Goal: Information Seeking & Learning: Check status

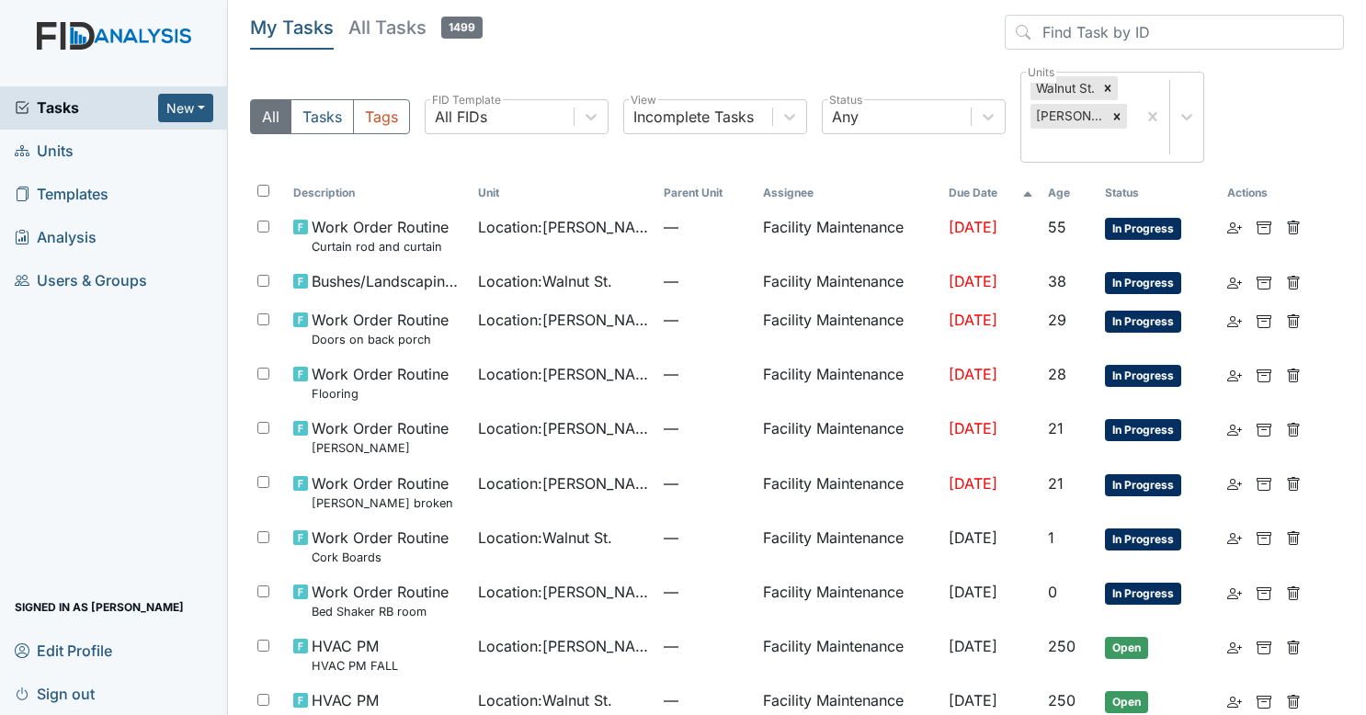
scroll to position [72, 0]
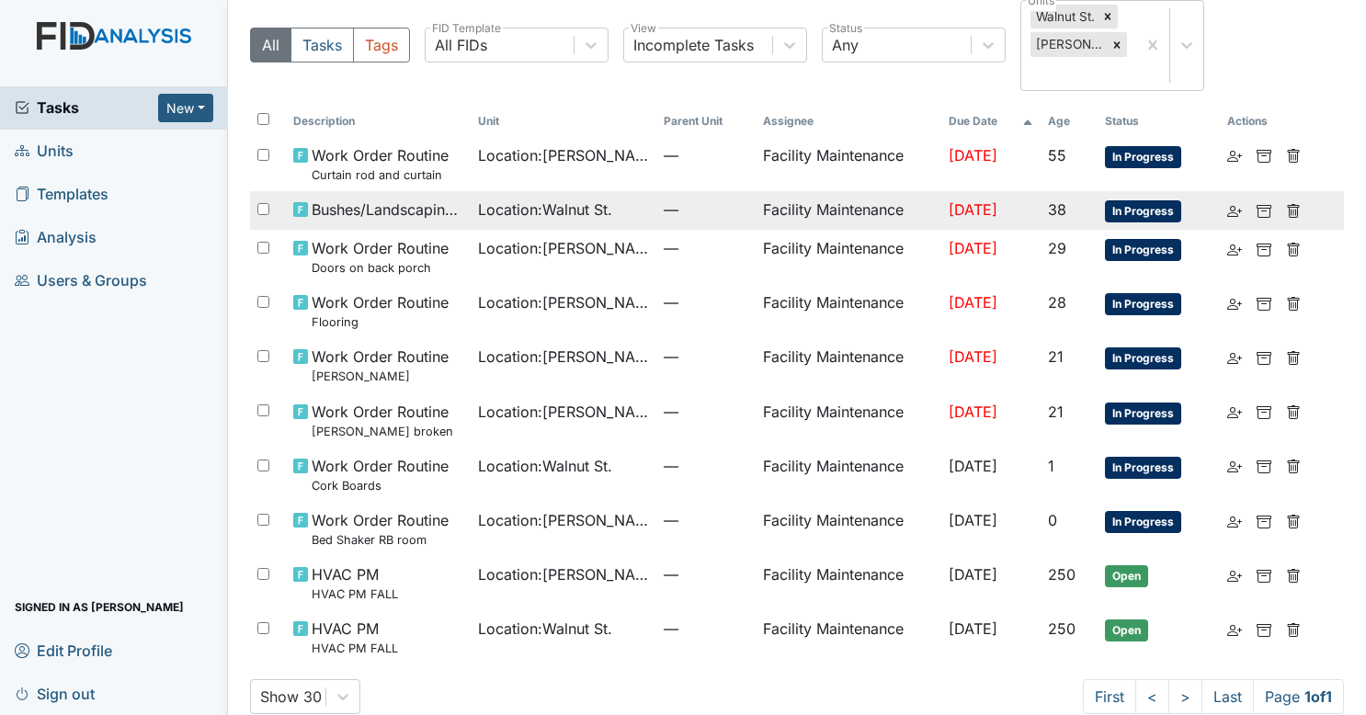
click at [879, 191] on td "Facility Maintenance" at bounding box center [848, 210] width 186 height 39
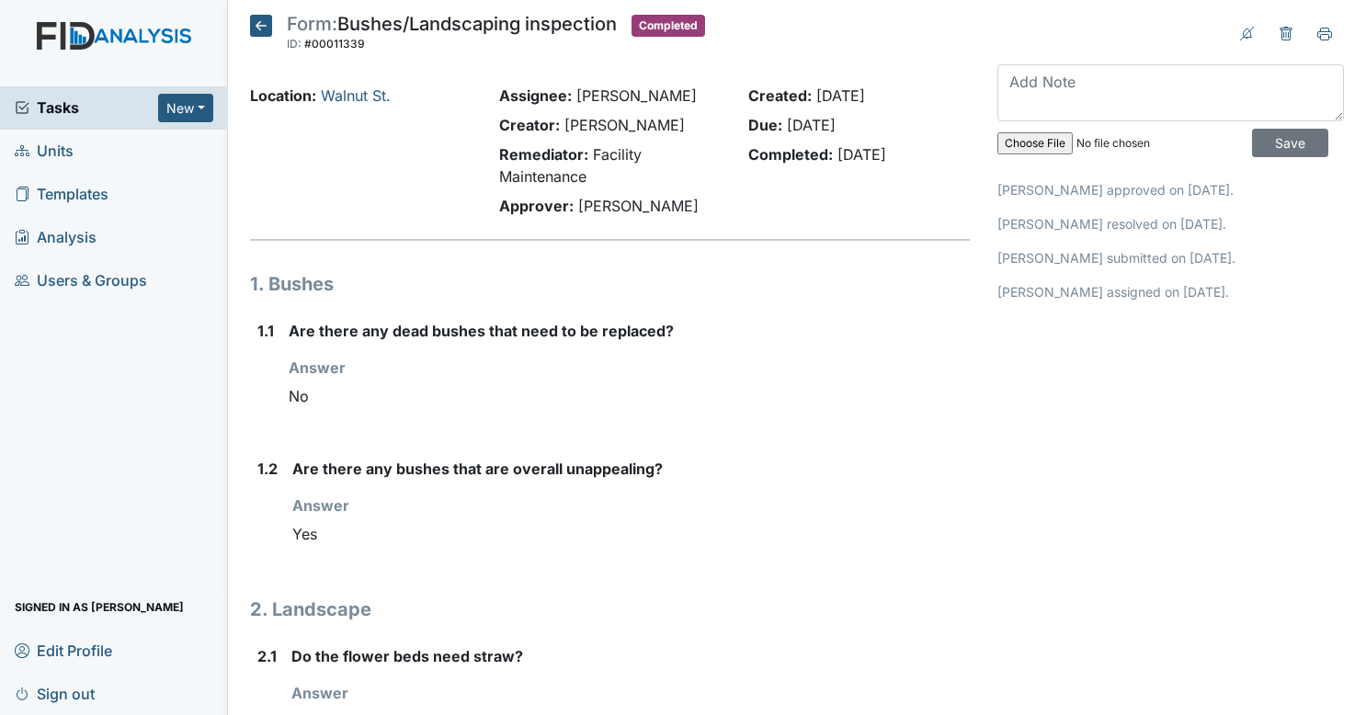
click at [93, 106] on span "Tasks" at bounding box center [86, 107] width 143 height 22
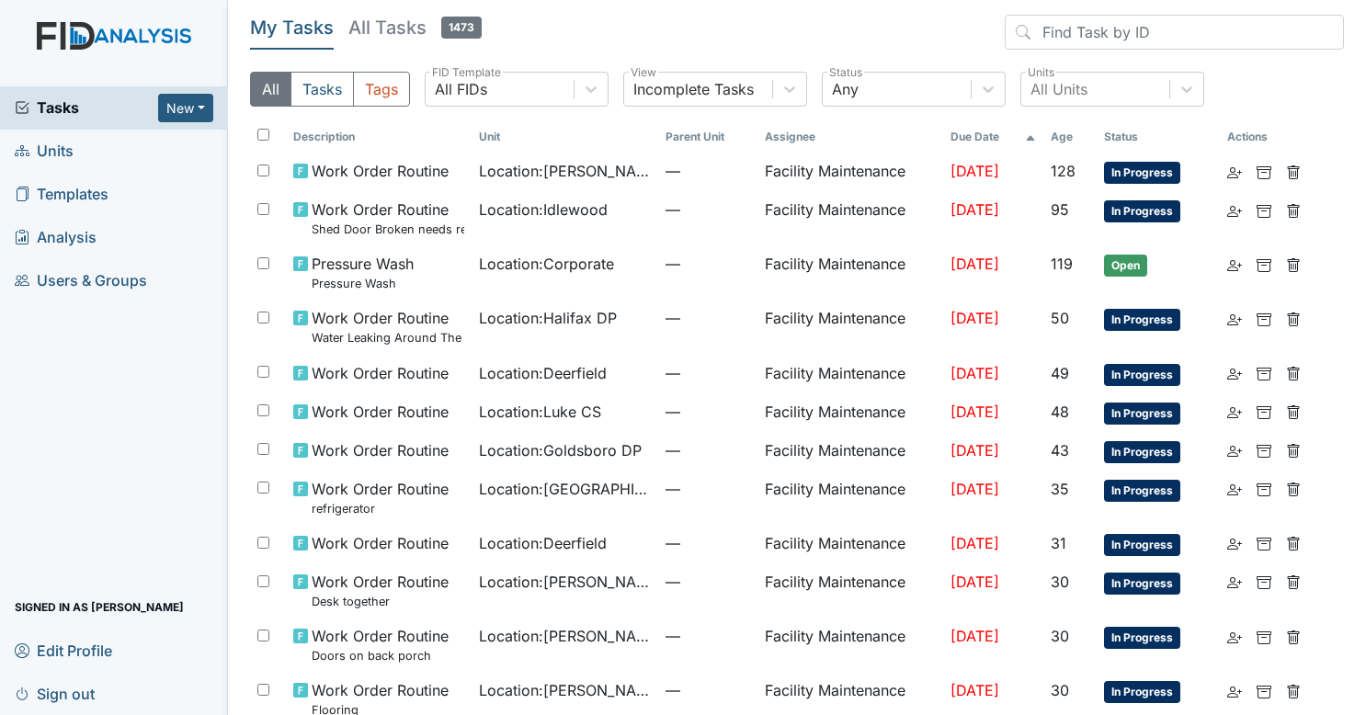
scroll to position [1, 0]
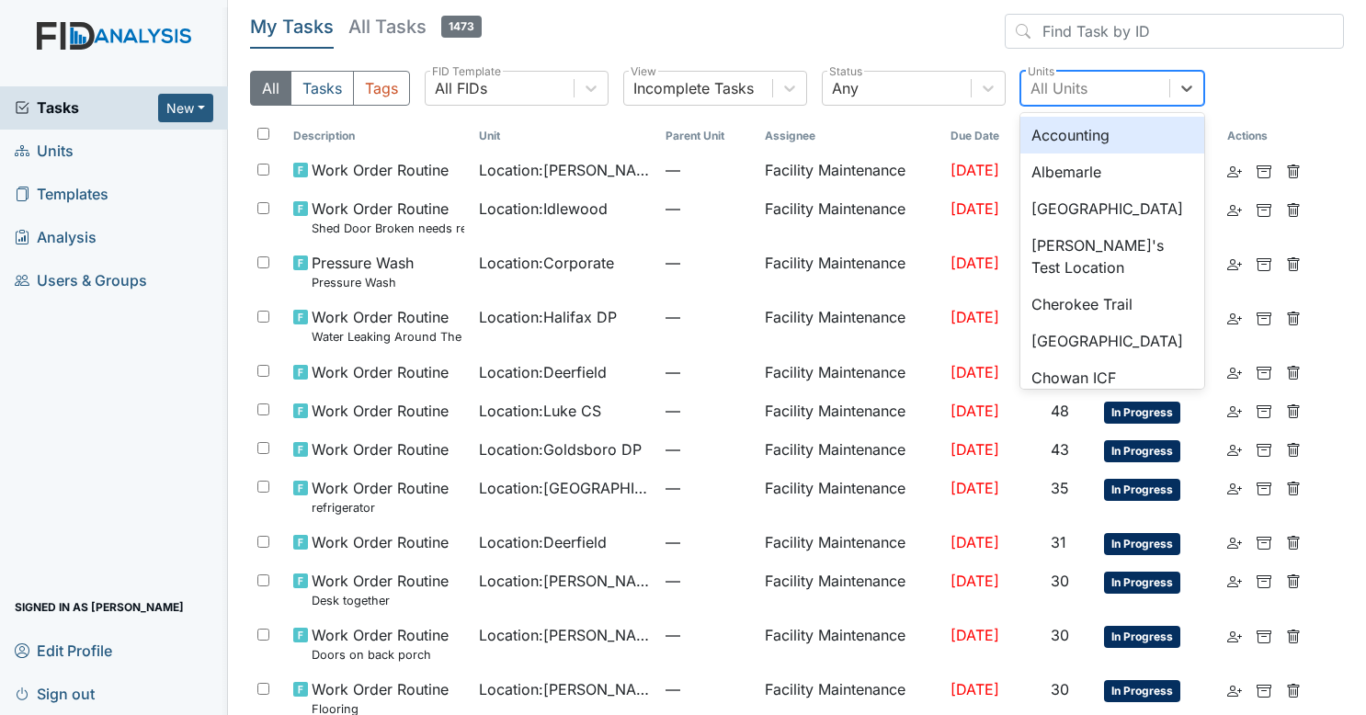
click at [1066, 85] on div "All Units" at bounding box center [1058, 88] width 57 height 22
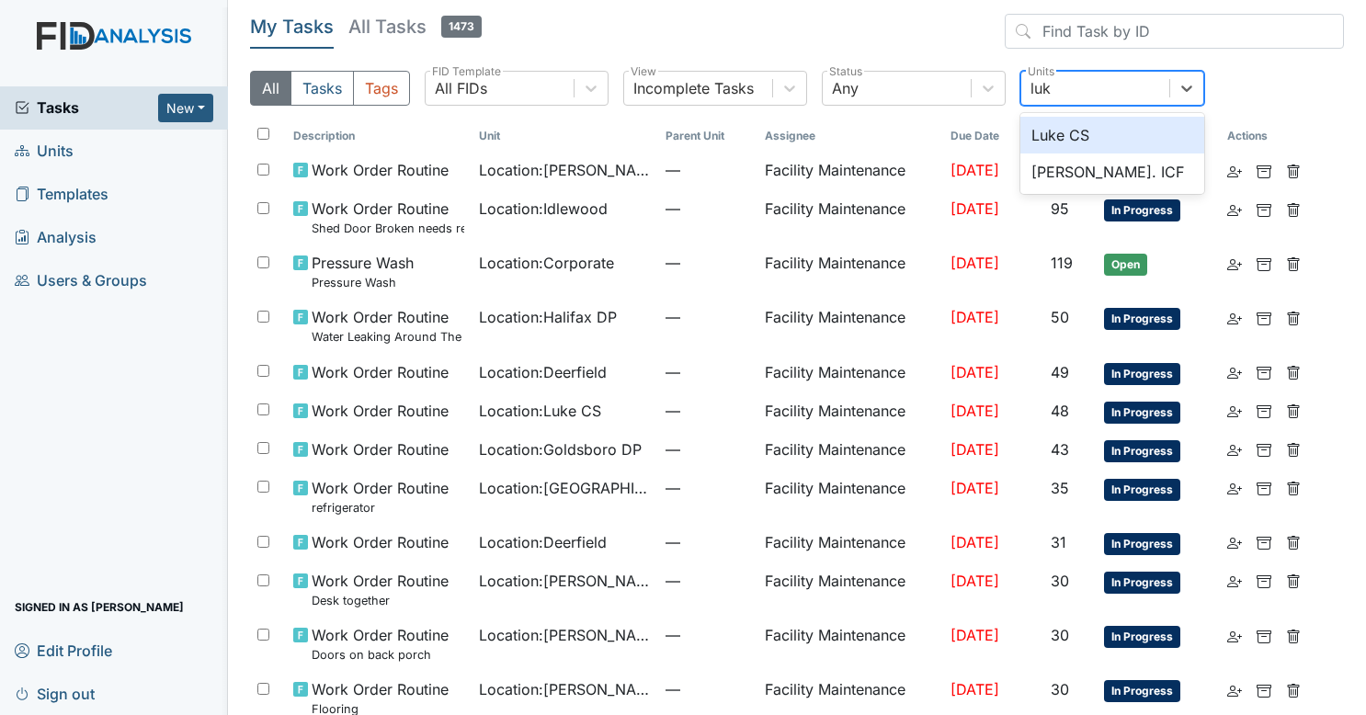
type input "luke"
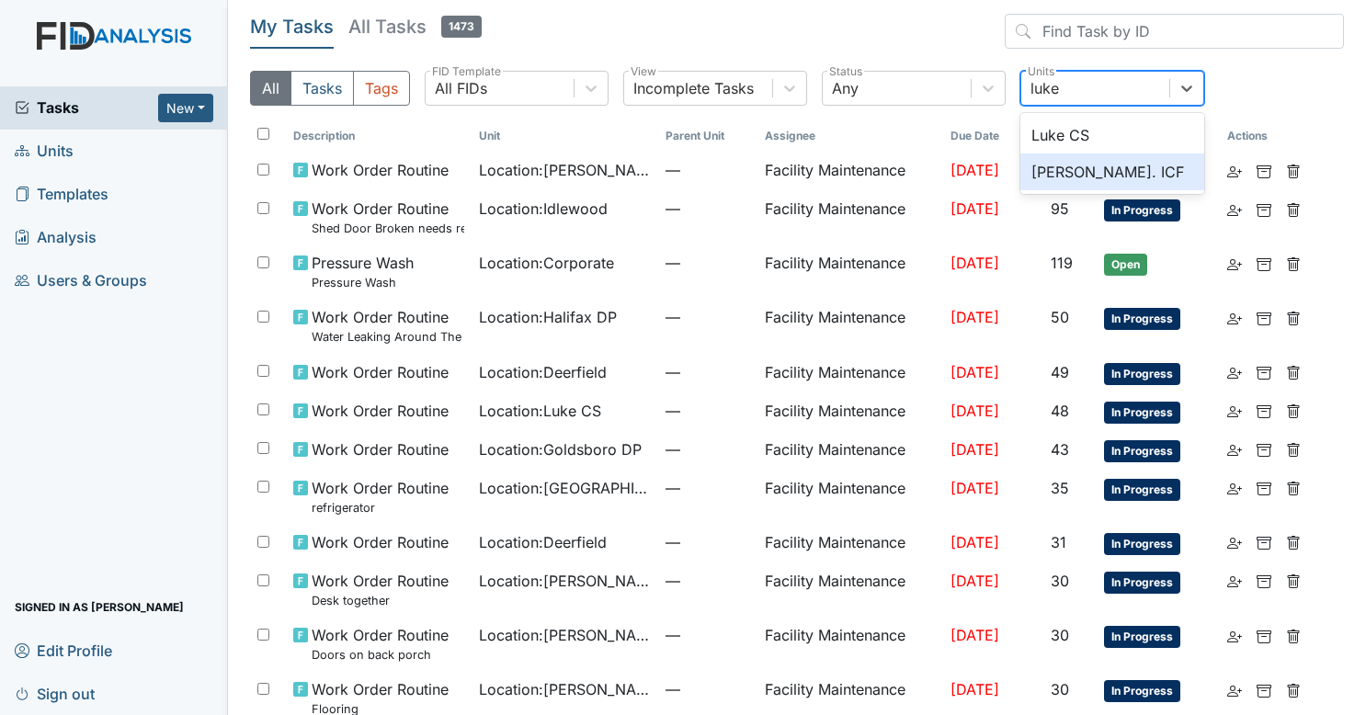
click at [1058, 186] on div "Luke St. ICF" at bounding box center [1112, 171] width 184 height 37
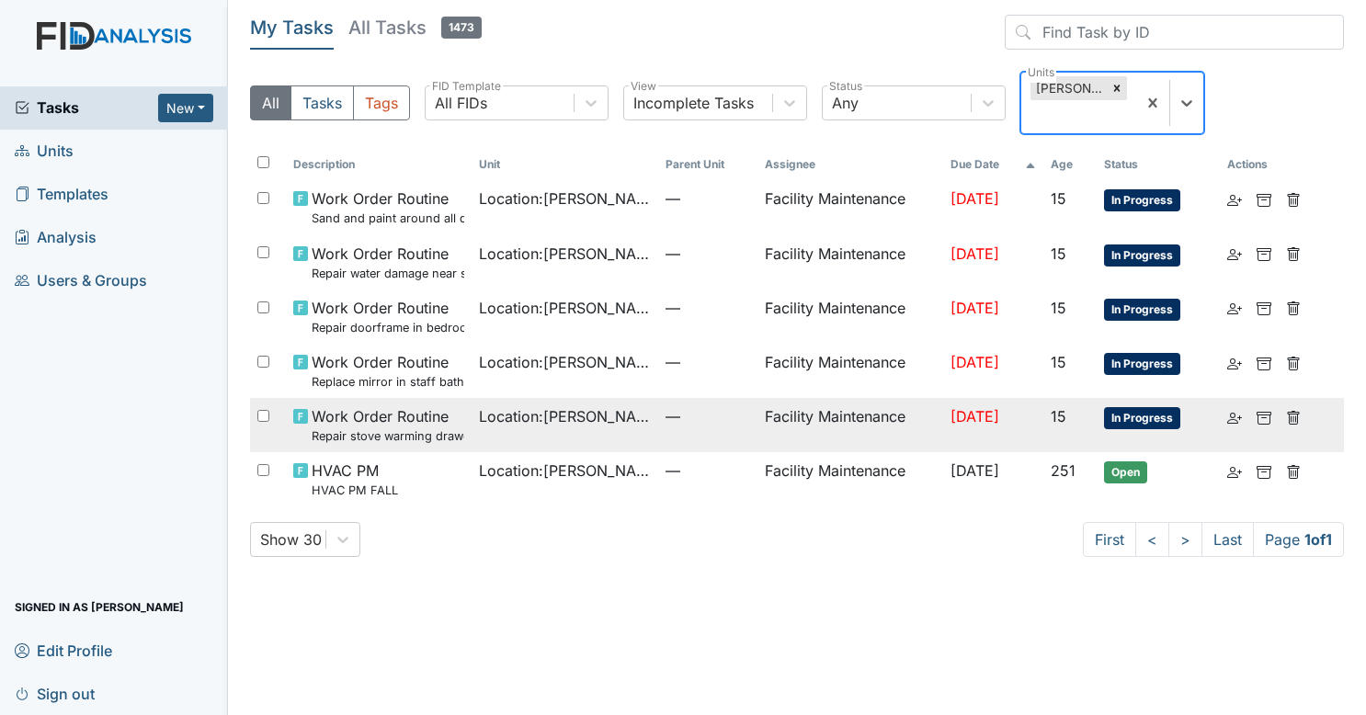
click at [591, 426] on td "Location : Luke St. ICF" at bounding box center [564, 425] width 186 height 54
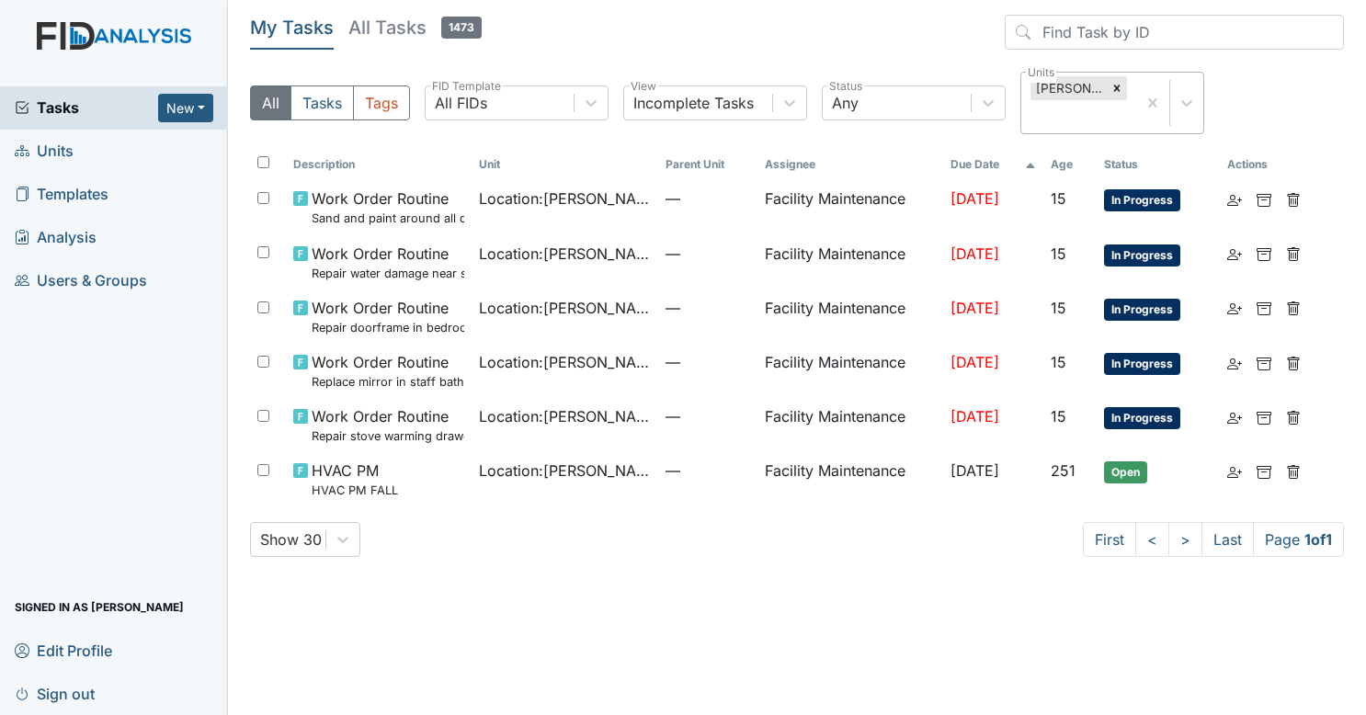
click at [90, 235] on span "Analysis" at bounding box center [56, 237] width 82 height 28
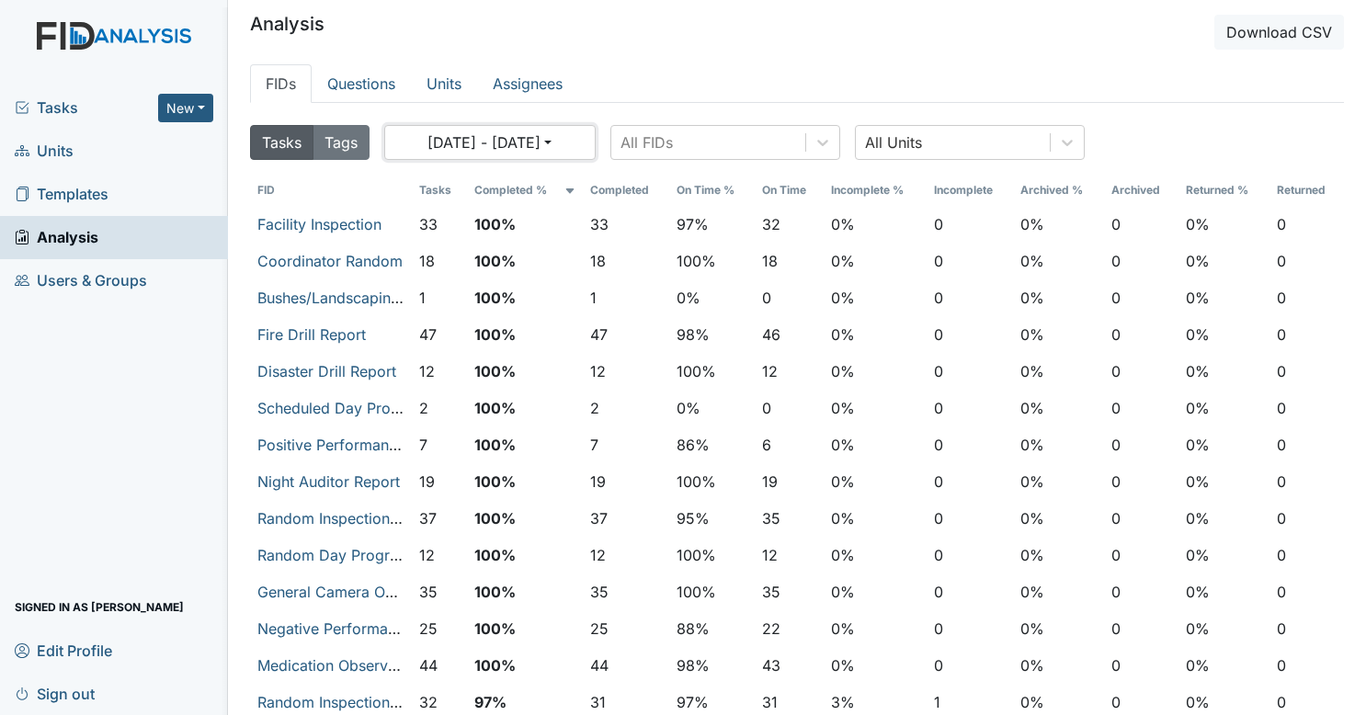
click at [551, 142] on button "08/20/2025 - 09/19/2025" at bounding box center [489, 142] width 211 height 35
select select "7"
select select "2025"
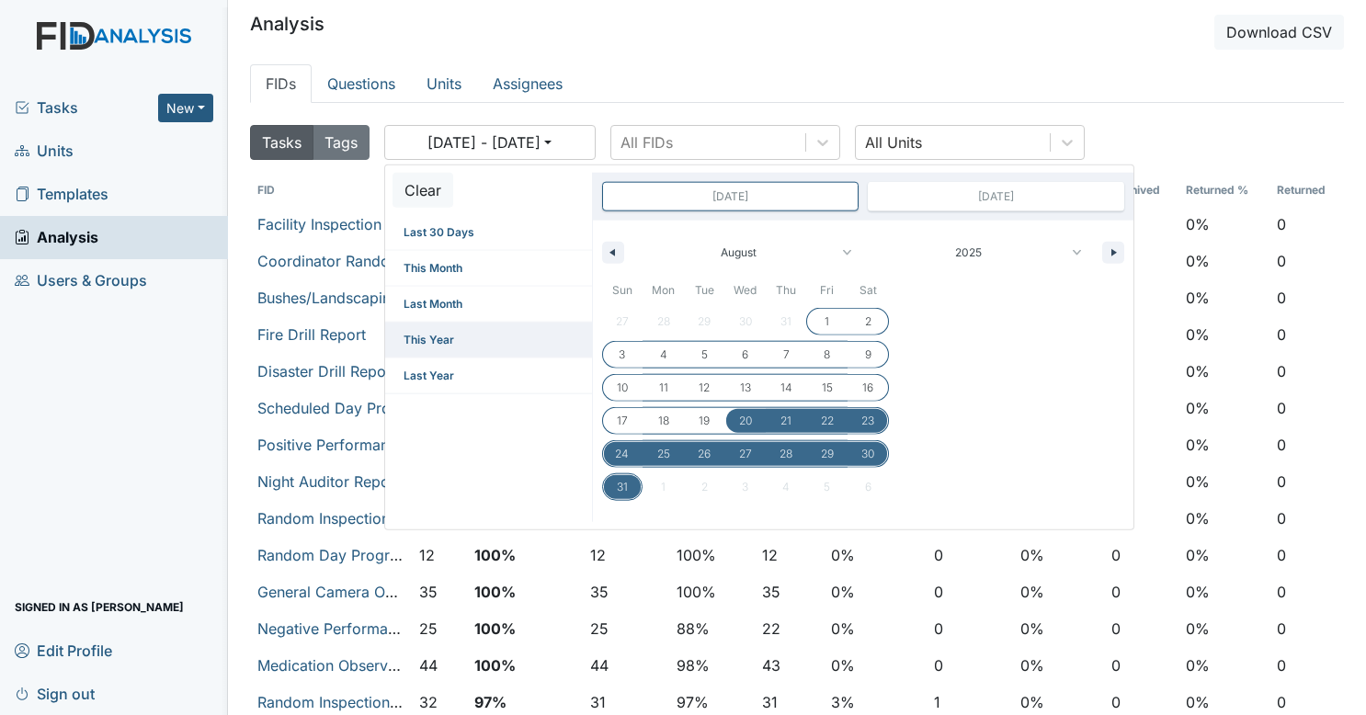
click at [456, 336] on span "This Year" at bounding box center [488, 340] width 207 height 35
type input "Dec 31, 2024"
type input "Dec 31, 2025"
select select "11"
select select "2024"
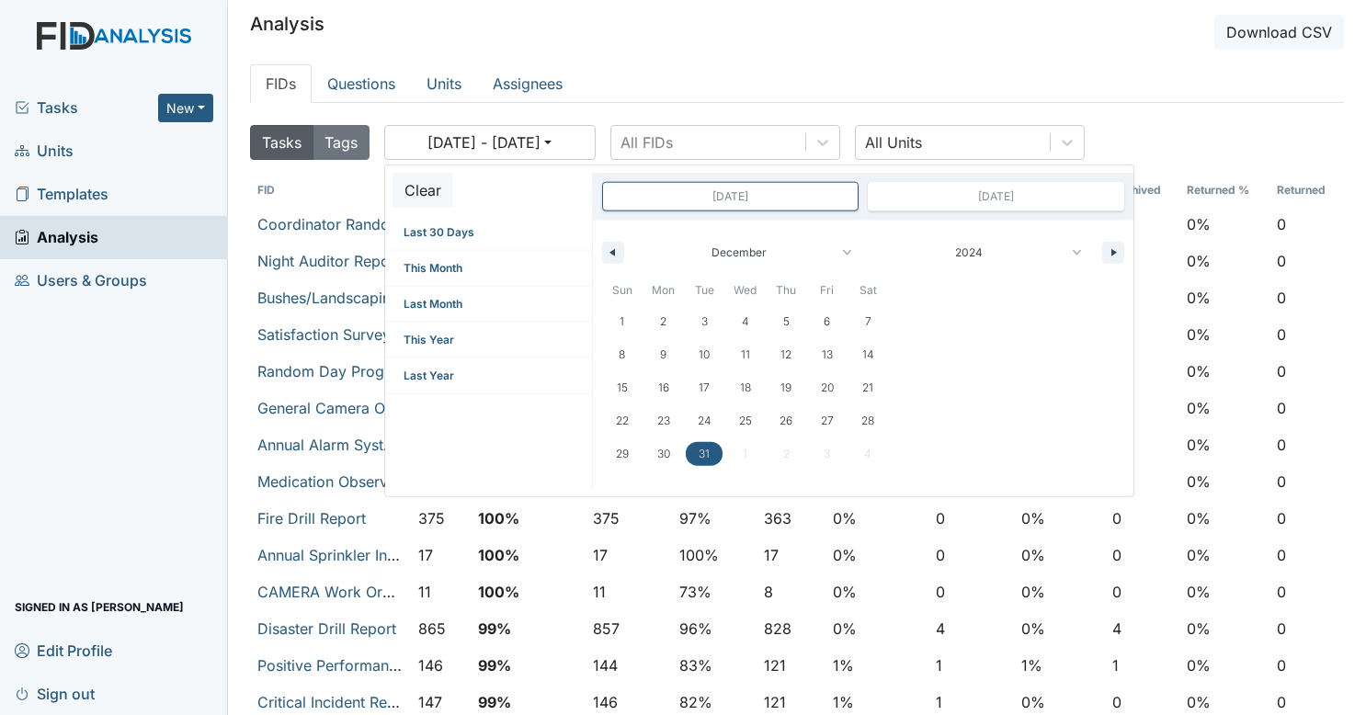
click at [719, 72] on ul "FIDs Questions Units Assignees" at bounding box center [797, 83] width 1094 height 39
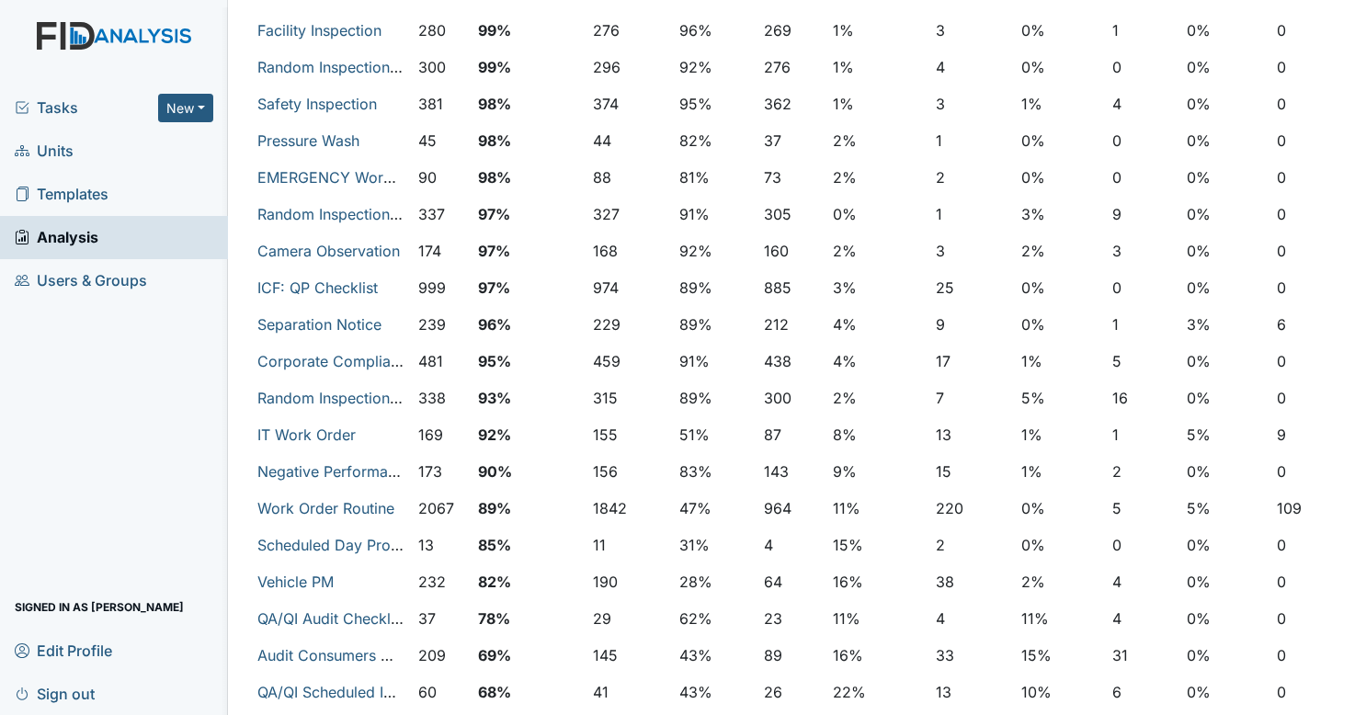
scroll to position [746, 0]
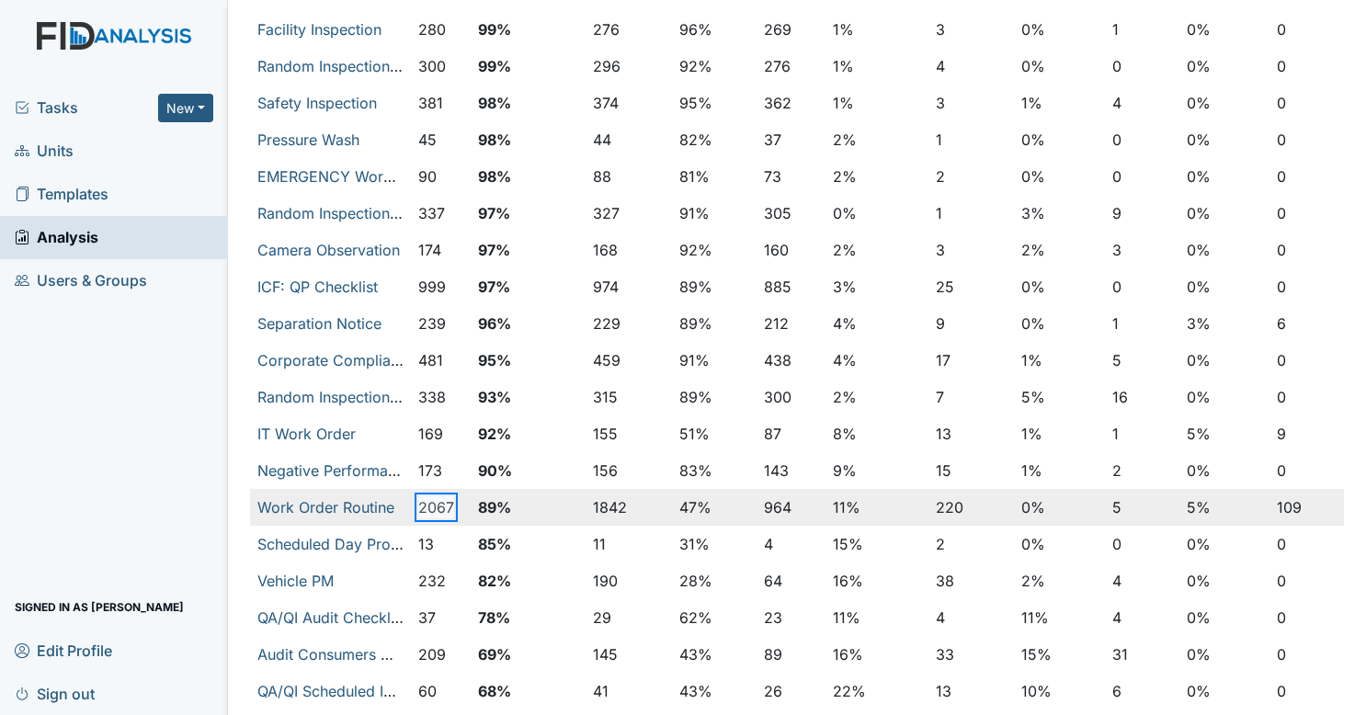
click at [432, 505] on button "2067" at bounding box center [436, 507] width 36 height 22
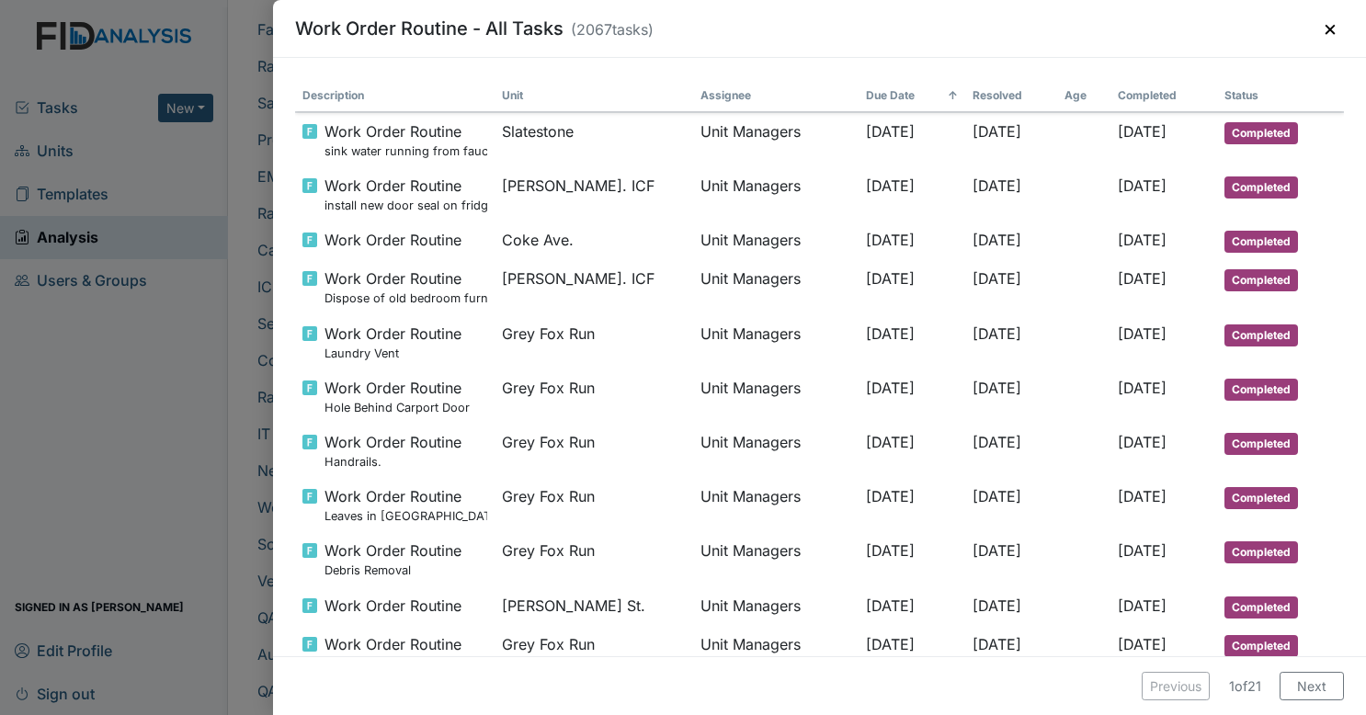
click at [965, 86] on th "Resolved" at bounding box center [1011, 96] width 93 height 32
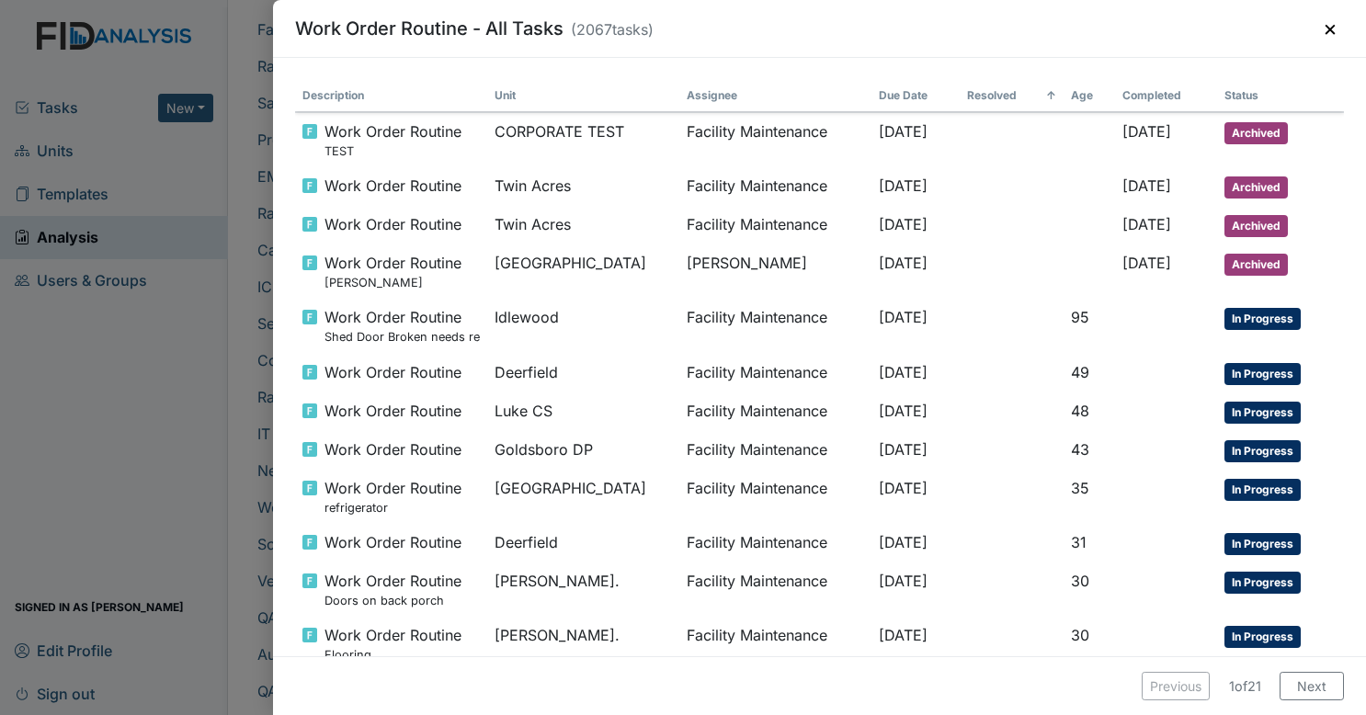
click at [976, 96] on th "Resolved ↑" at bounding box center [1011, 96] width 104 height 32
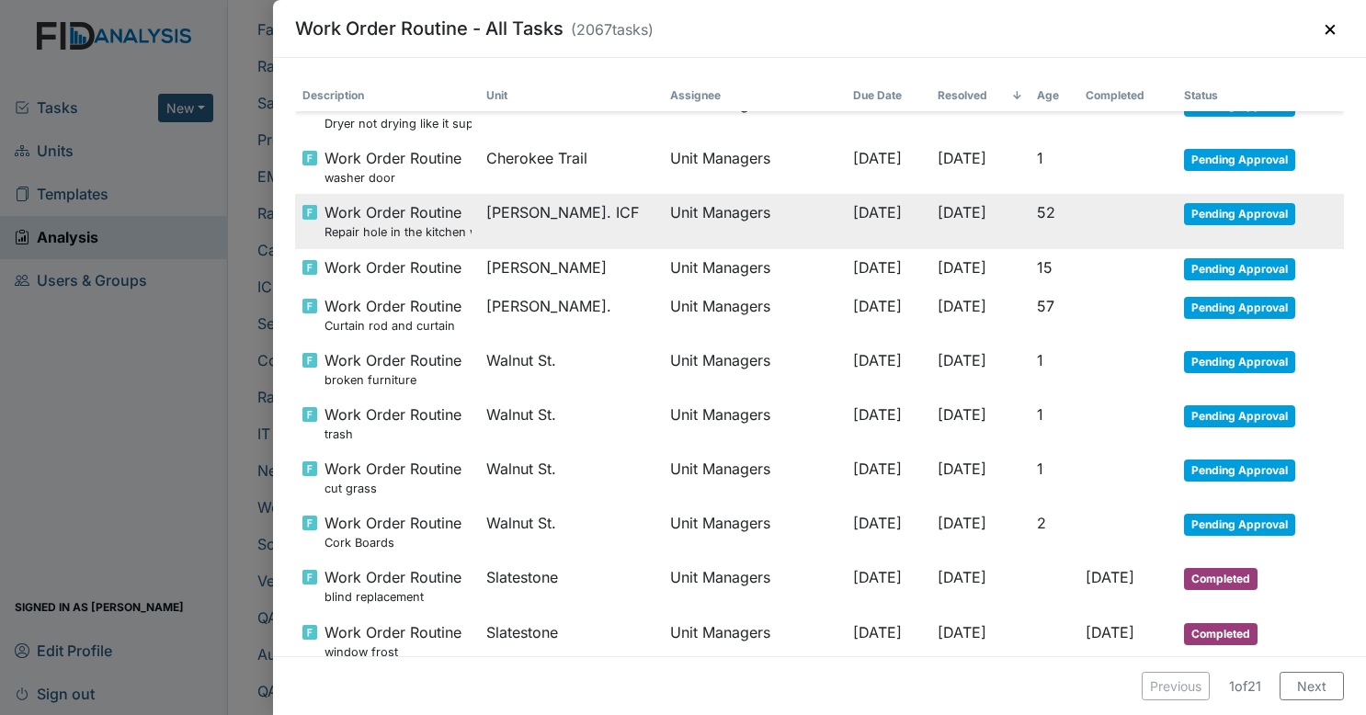
scroll to position [301, 0]
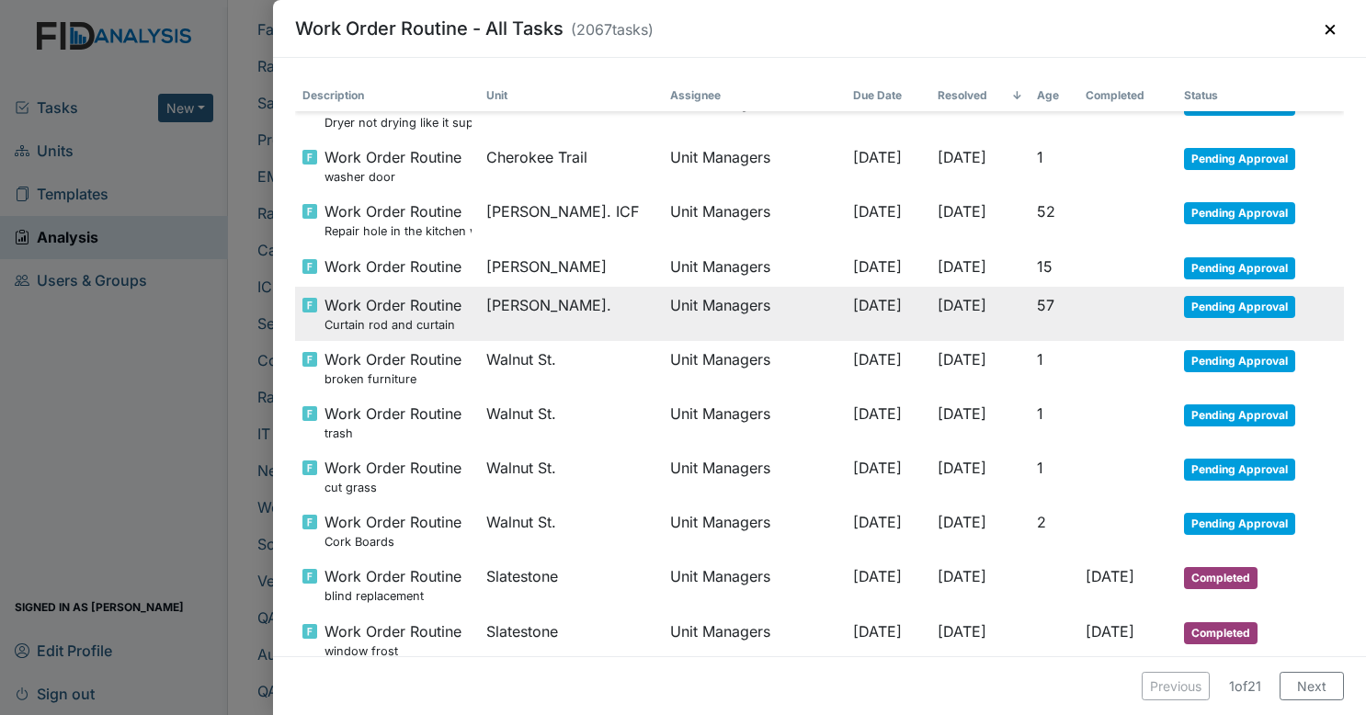
click at [895, 301] on td "08/07/2025" at bounding box center [888, 314] width 85 height 54
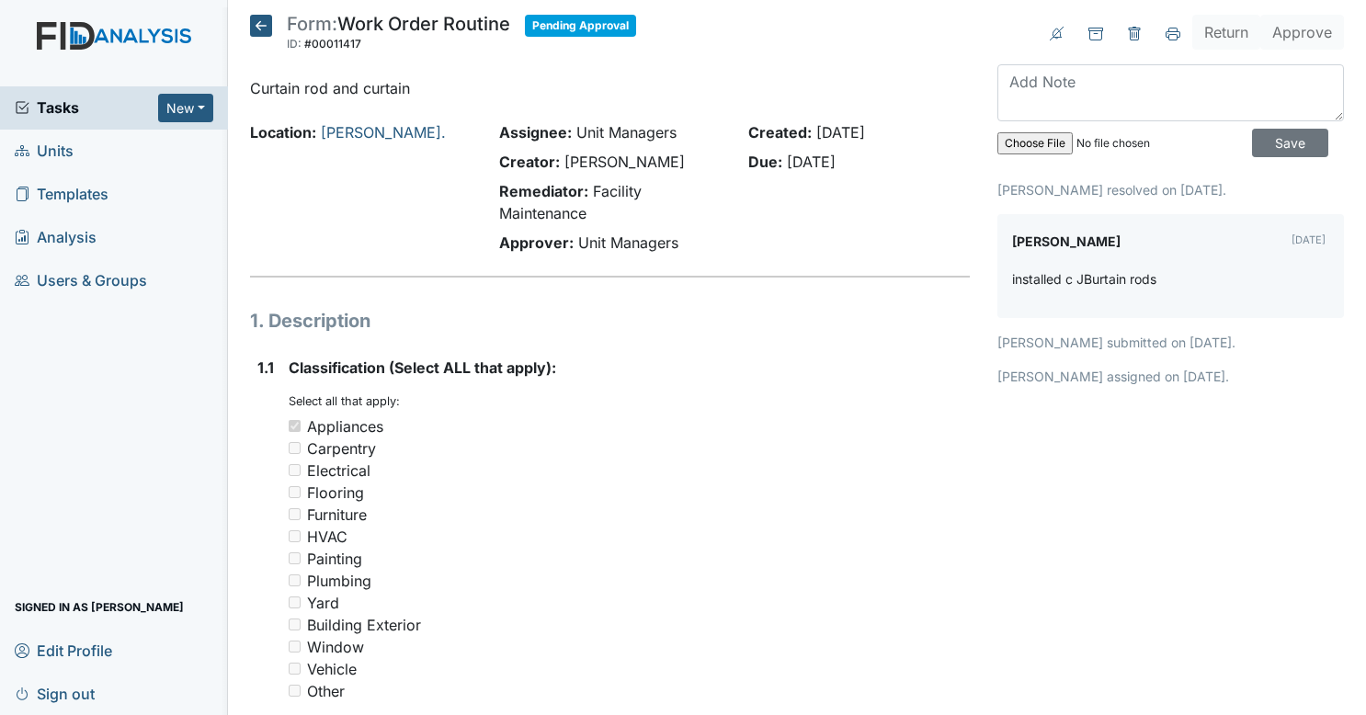
click at [250, 23] on icon at bounding box center [261, 26] width 22 height 22
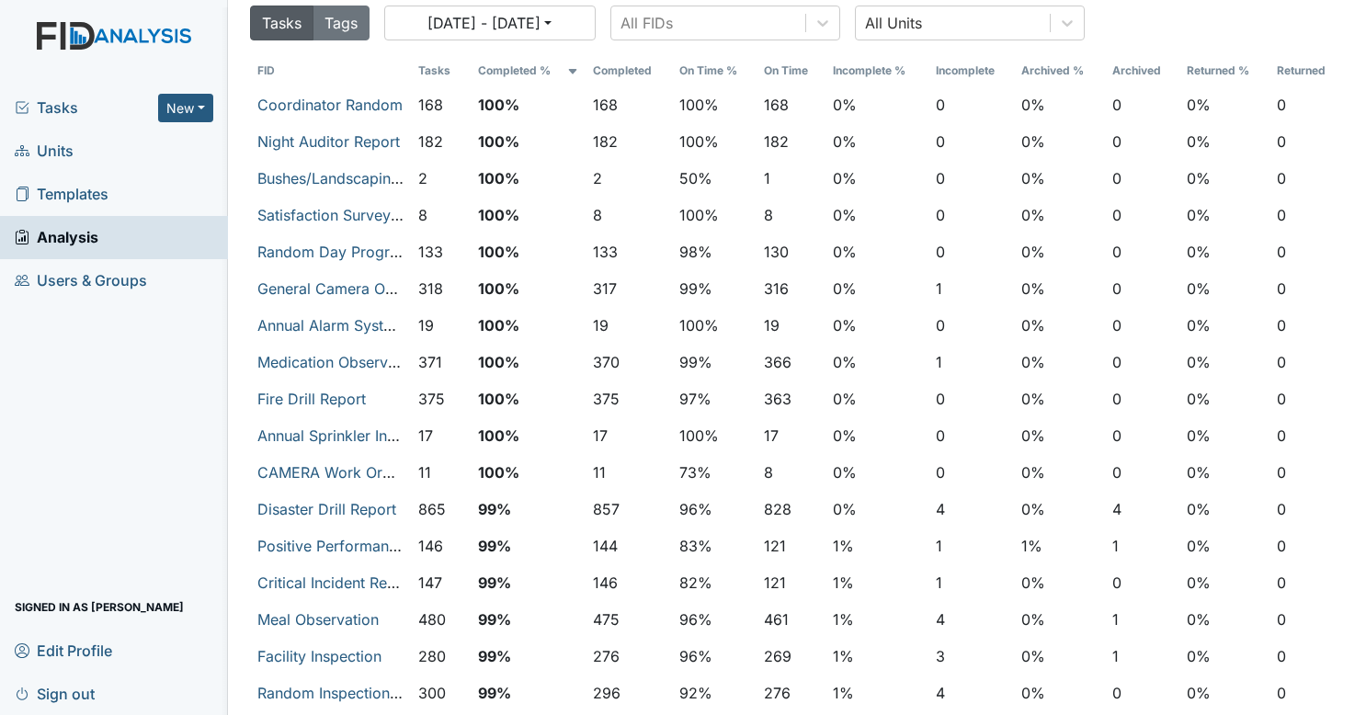
scroll to position [129, 0]
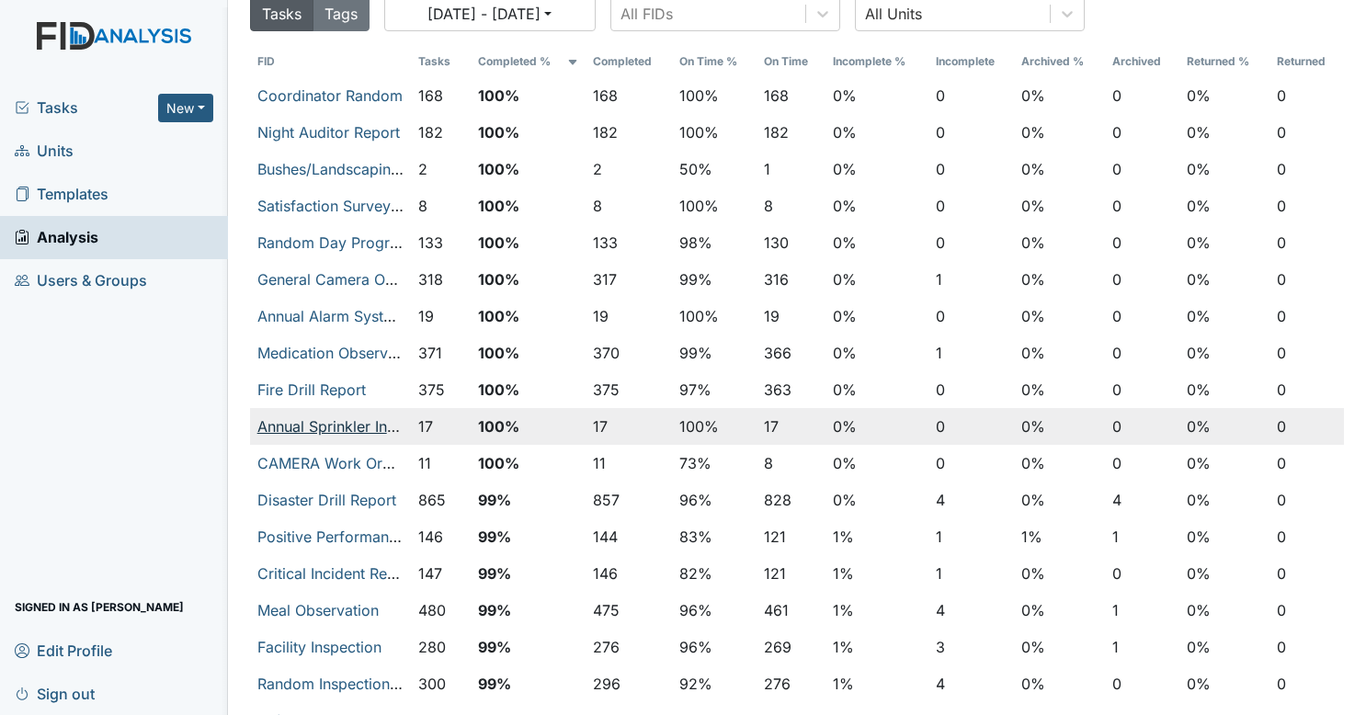
click at [338, 425] on link "Annual Sprinkler Inspection" at bounding box center [351, 426] width 188 height 18
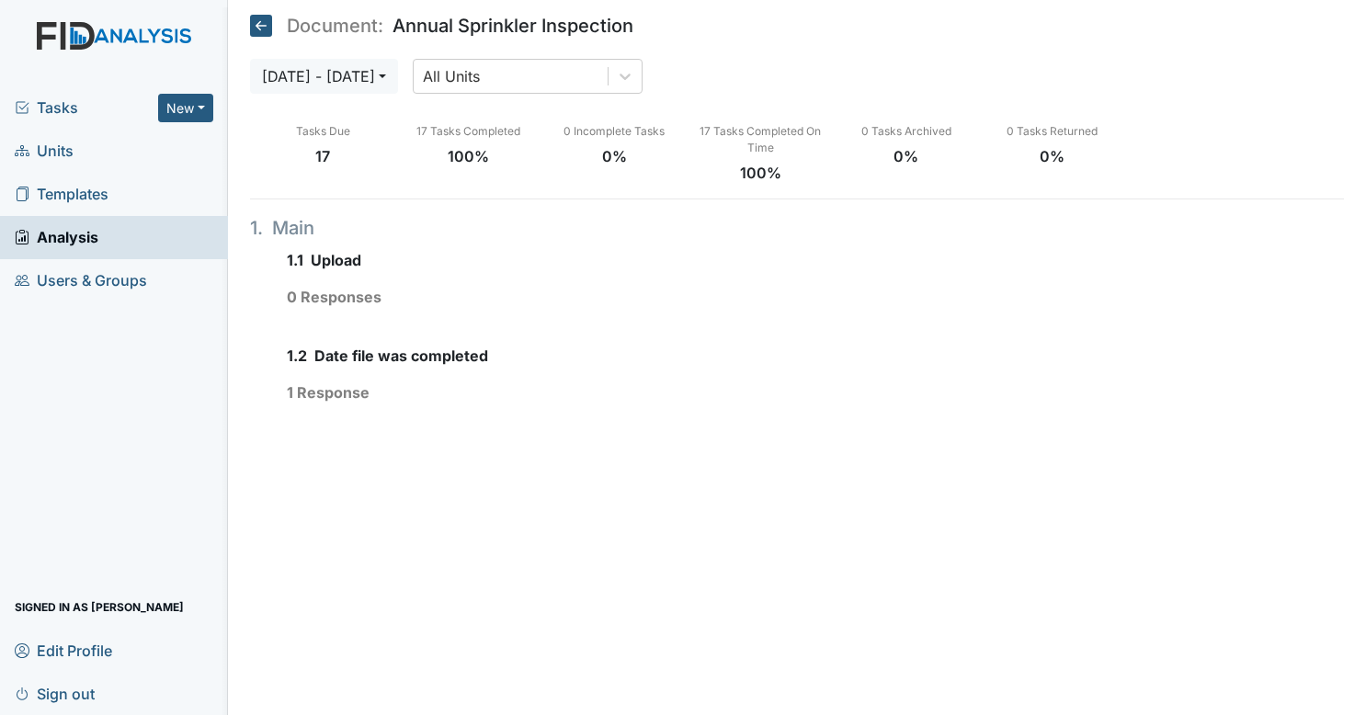
click at [265, 28] on icon at bounding box center [261, 26] width 22 height 22
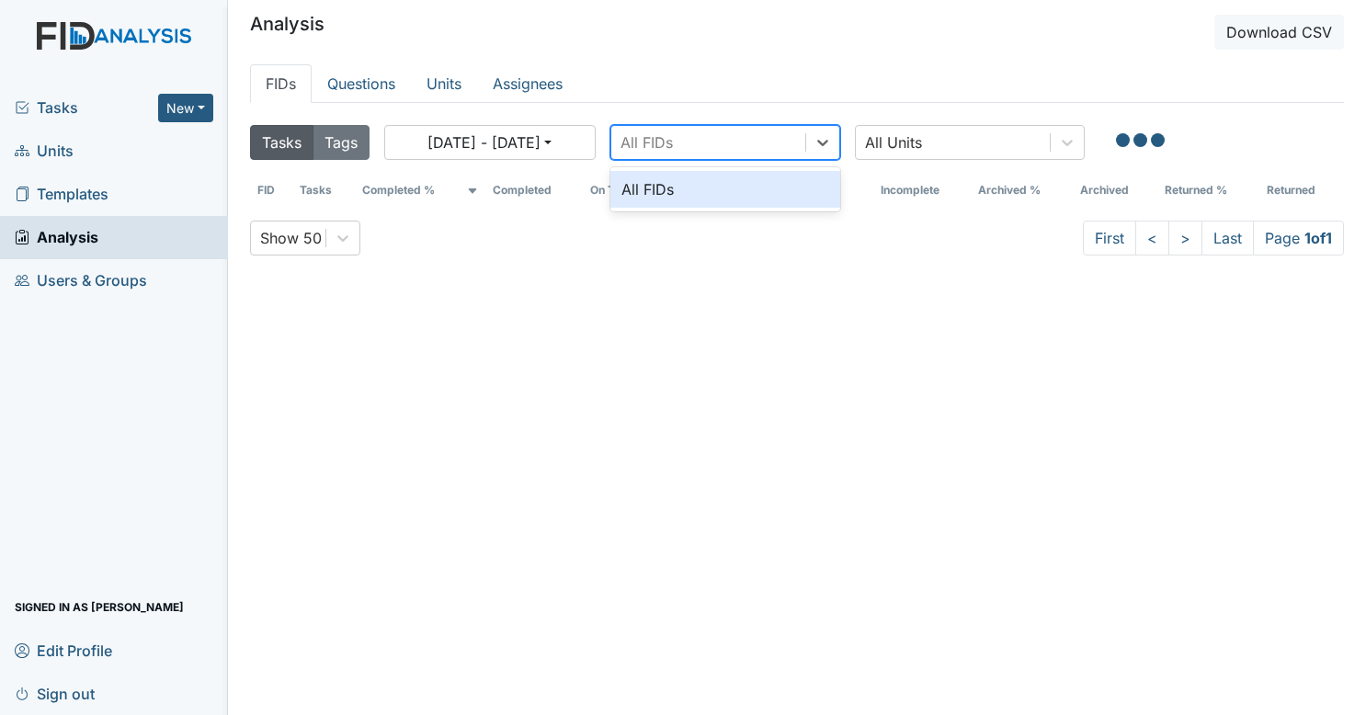
click at [687, 148] on div "All FIDs" at bounding box center [708, 142] width 194 height 33
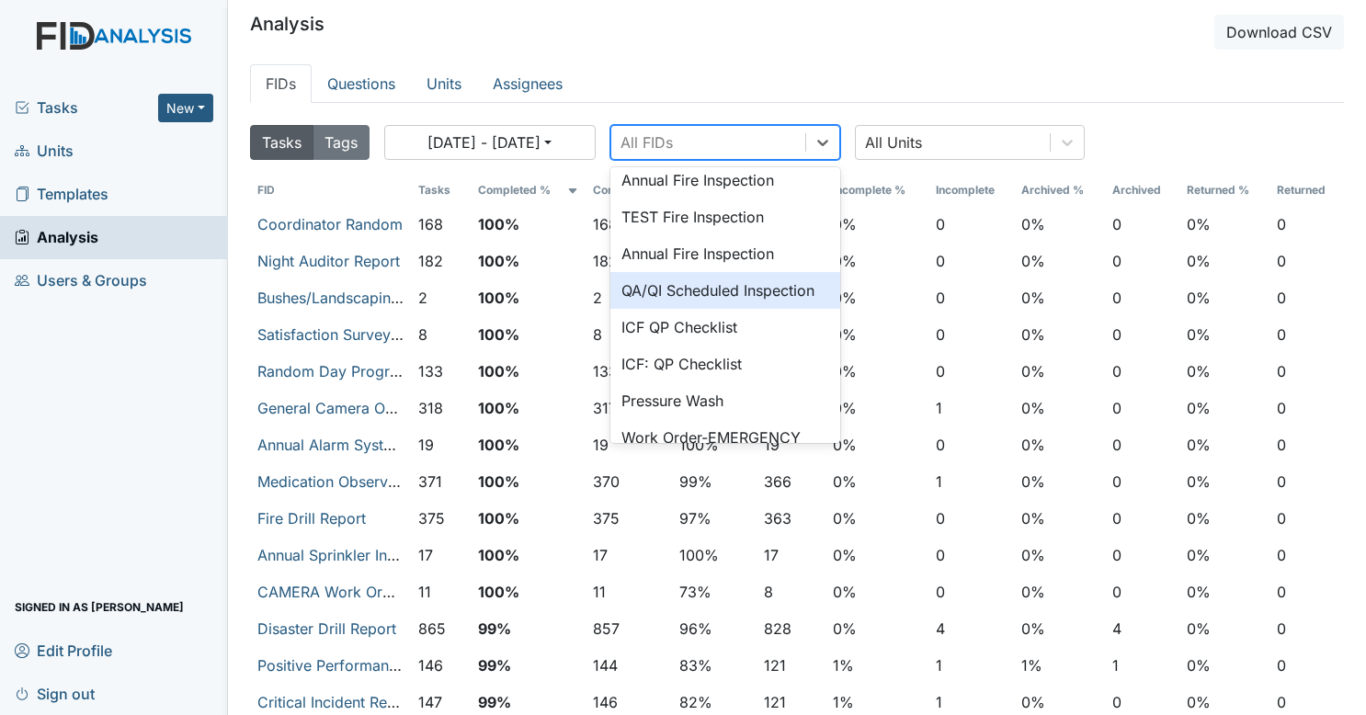
scroll to position [2189, 0]
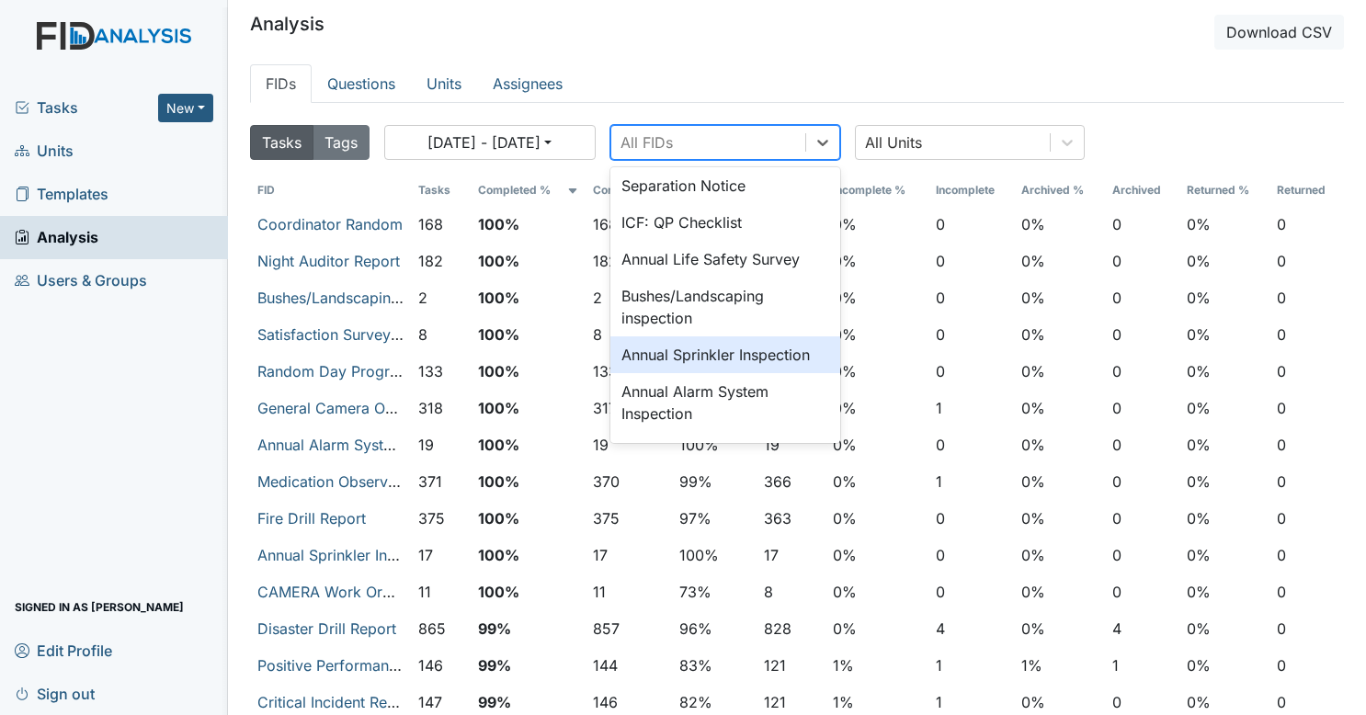
click at [761, 353] on div "Annual Sprinkler Inspection" at bounding box center [725, 354] width 230 height 37
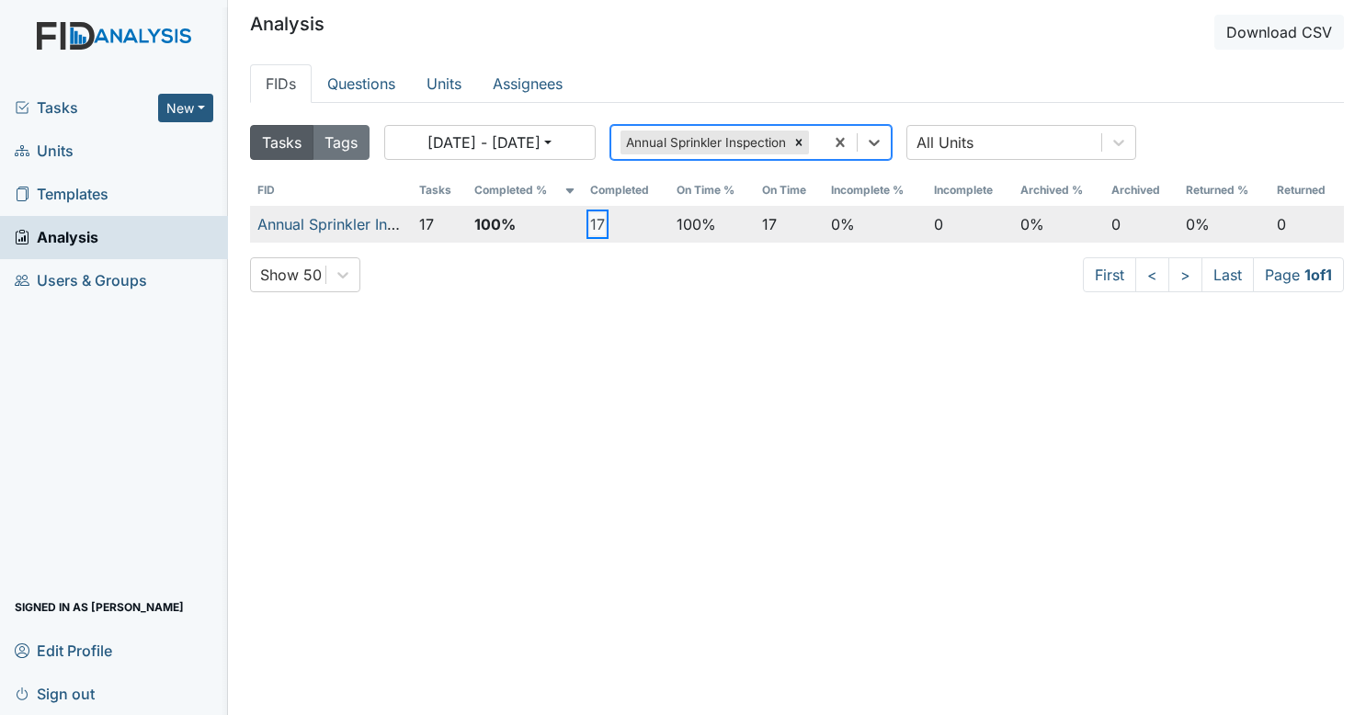
click at [594, 221] on button "17" at bounding box center [597, 224] width 15 height 22
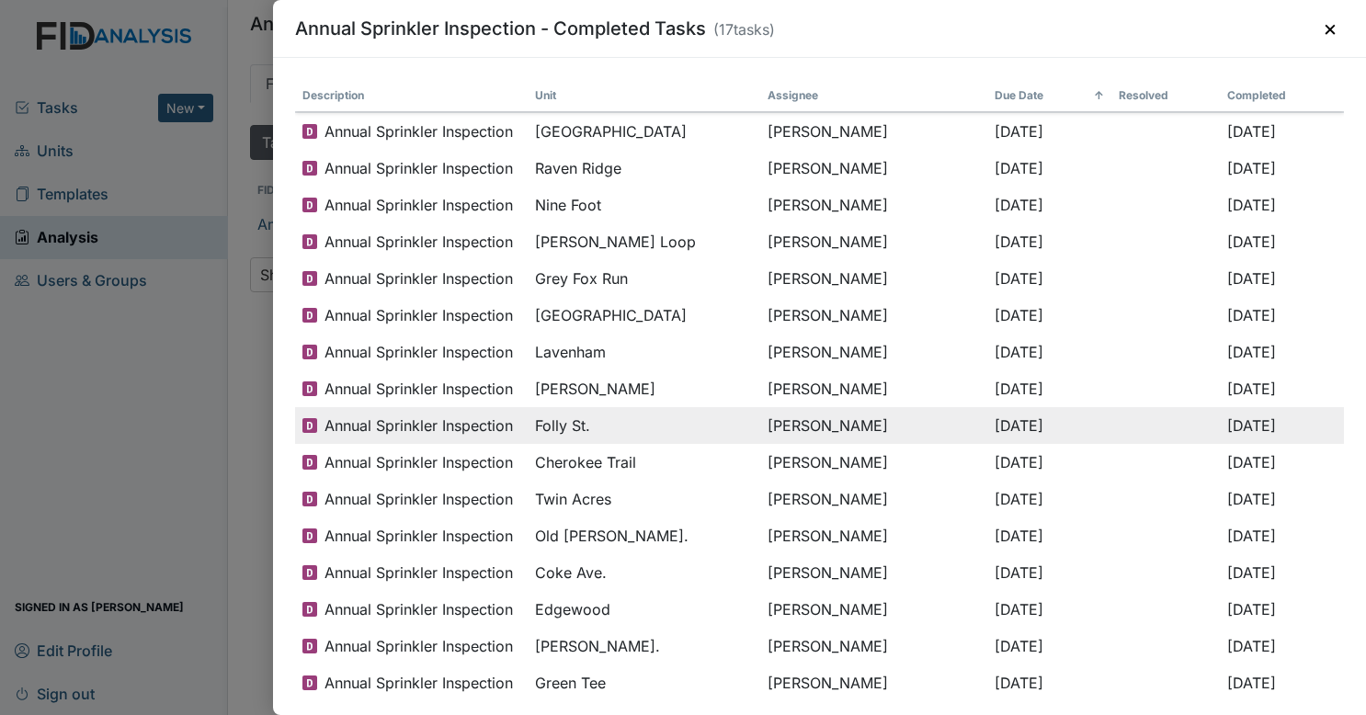
scroll to position [59, 0]
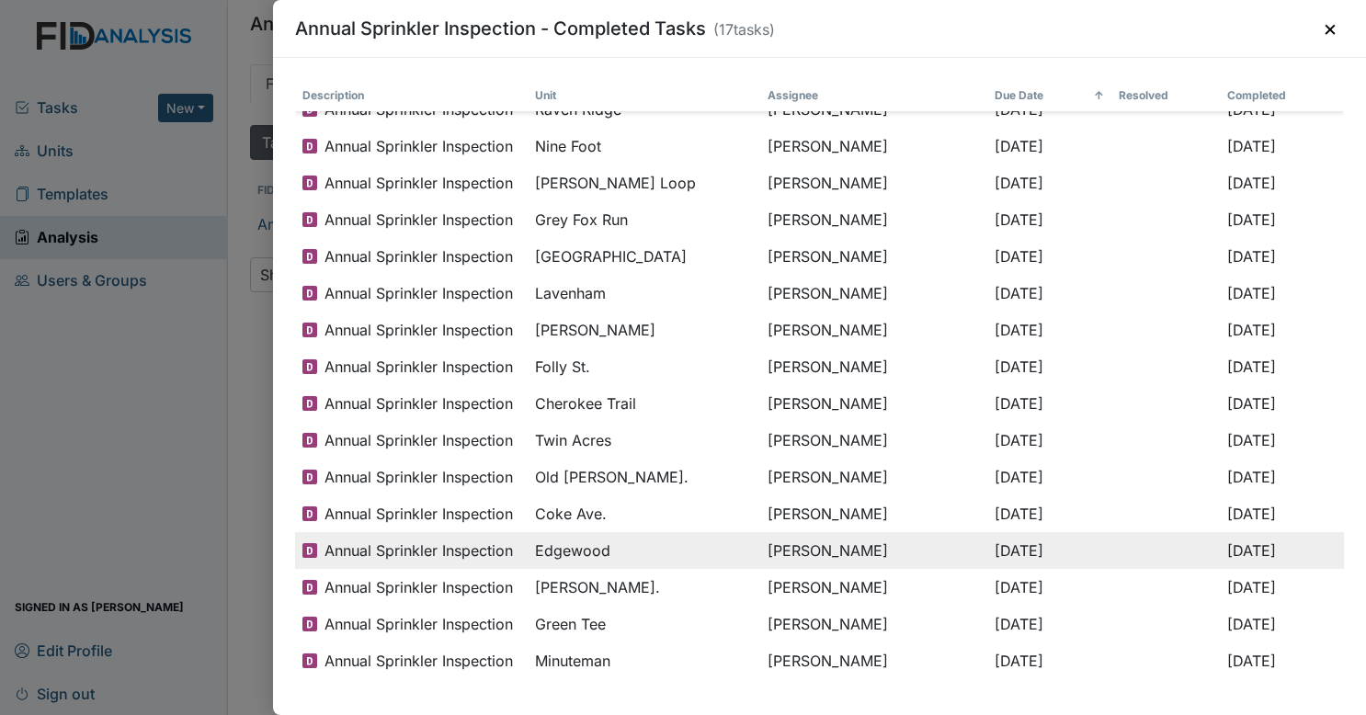
click at [585, 555] on span "Edgewood" at bounding box center [572, 550] width 75 height 22
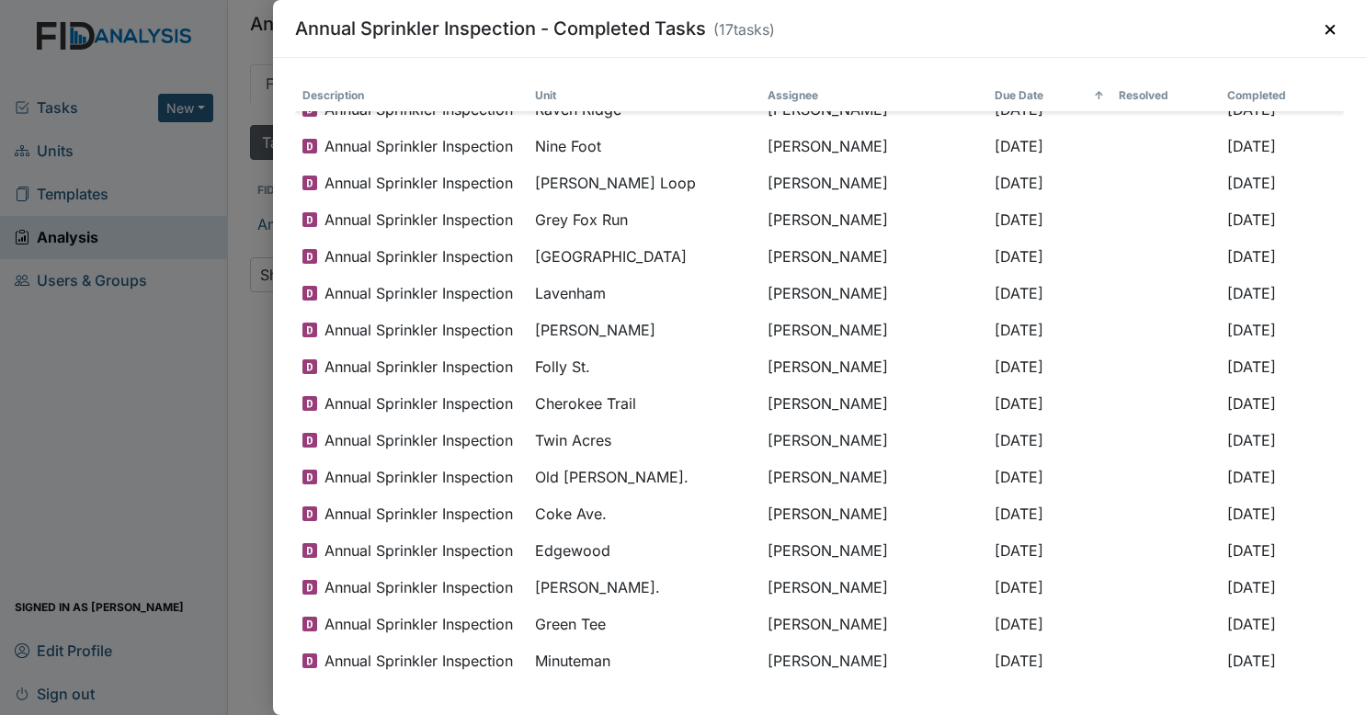
click at [224, 346] on div "Annual Sprinkler Inspection - Completed Tasks ( 17 tasks) × Description Unit As…" at bounding box center [683, 357] width 1366 height 715
